Goal: Find specific page/section: Find specific page/section

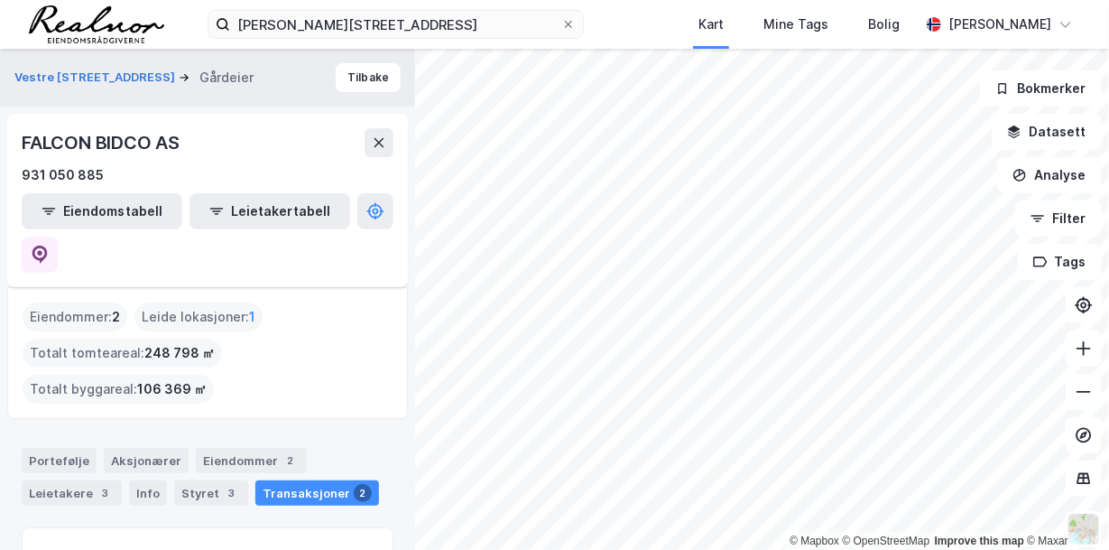
scroll to position [89, 0]
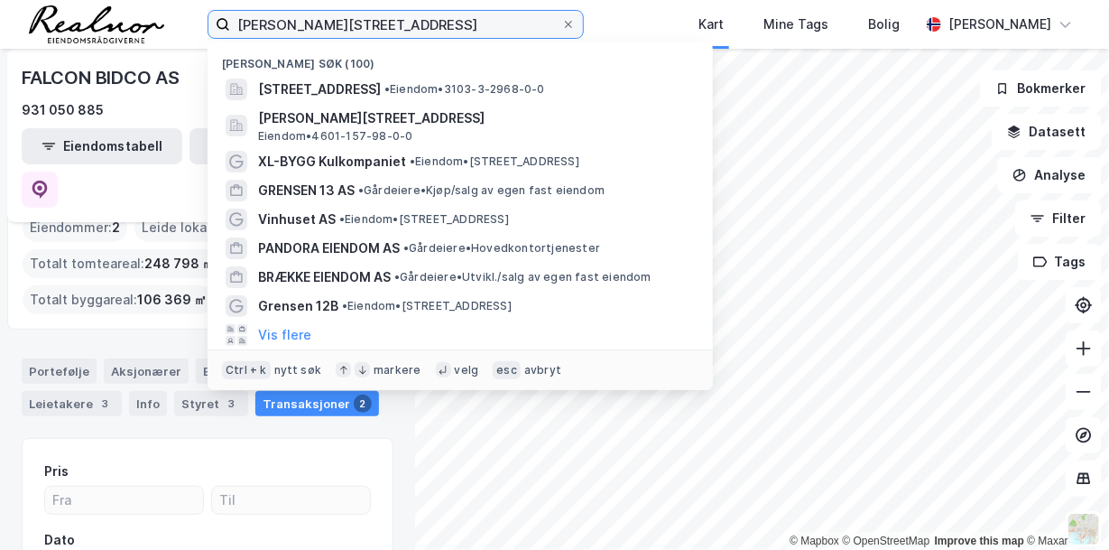
click at [368, 25] on input "[PERSON_NAME][STREET_ADDRESS]" at bounding box center [395, 24] width 331 height 27
drag, startPoint x: 374, startPoint y: 24, endPoint x: 56, endPoint y: -9, distance: 319.4
click at [56, 0] on html "[PERSON_NAME][STREET_ADDRESS] Nylige søk (100) [STREET_ADDRESS] • Eiendom • 310…" at bounding box center [554, 275] width 1109 height 550
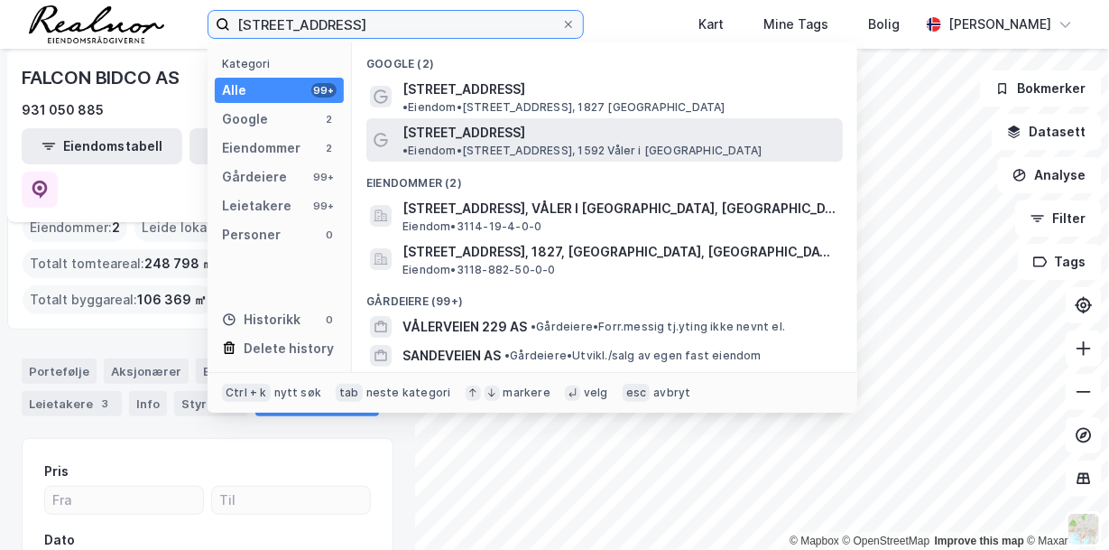
type input "[STREET_ADDRESS]"
click at [408, 143] on span "•" at bounding box center [404, 150] width 5 height 14
